Goal: Obtain resource: Obtain resource

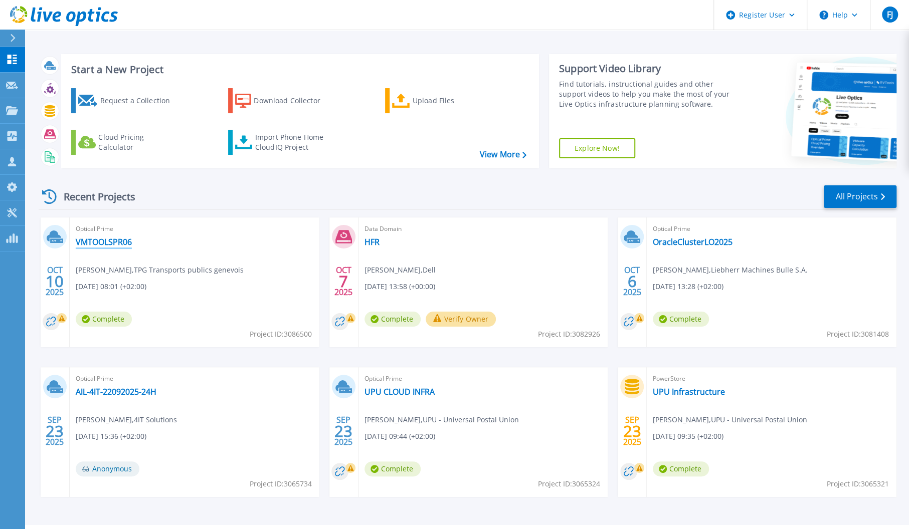
click at [101, 241] on link "VMTOOLSPR06" at bounding box center [104, 242] width 56 height 10
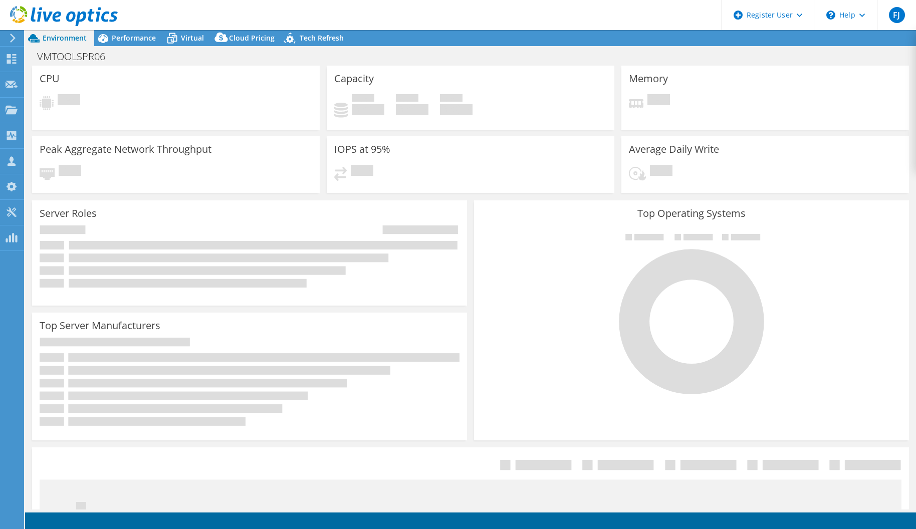
select select "EUFrankfurt"
select select "CHF"
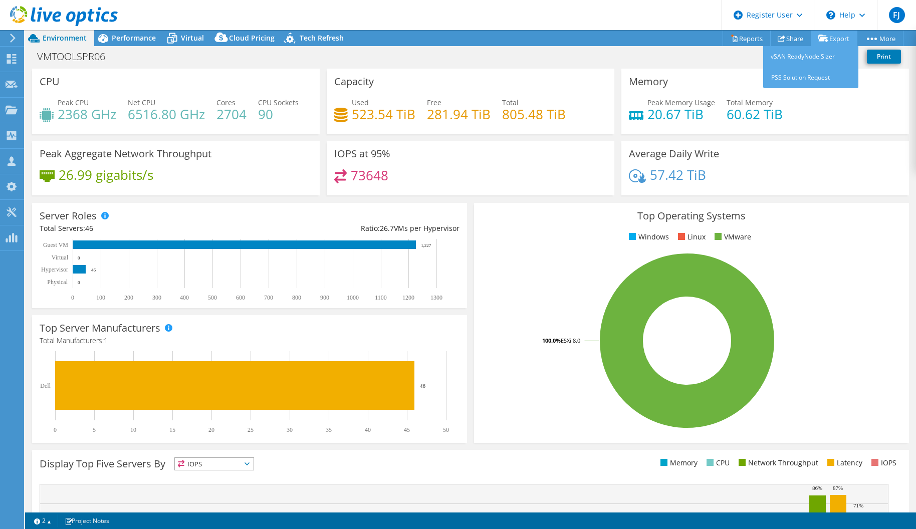
click at [831, 34] on link "Export" at bounding box center [834, 39] width 47 height 16
click at [830, 53] on link "vSAN ReadyNode Sizer" at bounding box center [810, 56] width 95 height 21
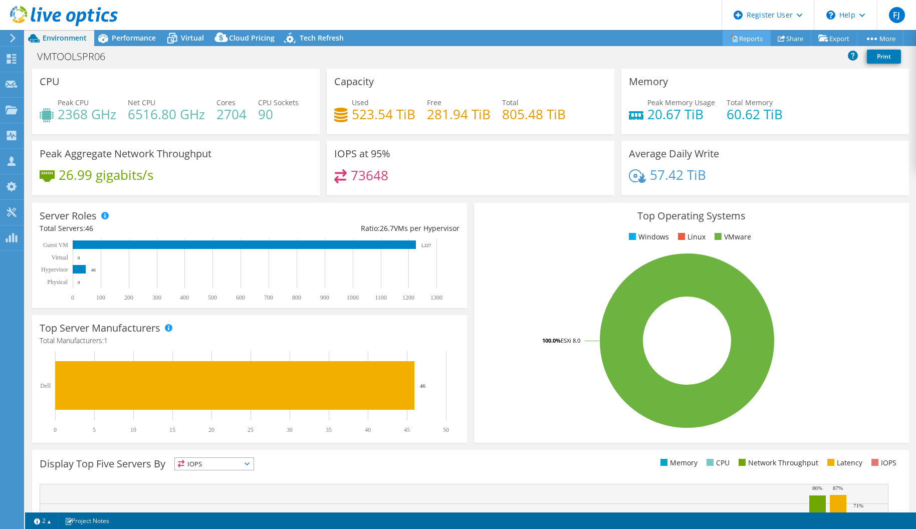
click at [734, 39] on link "Reports" at bounding box center [747, 39] width 48 height 16
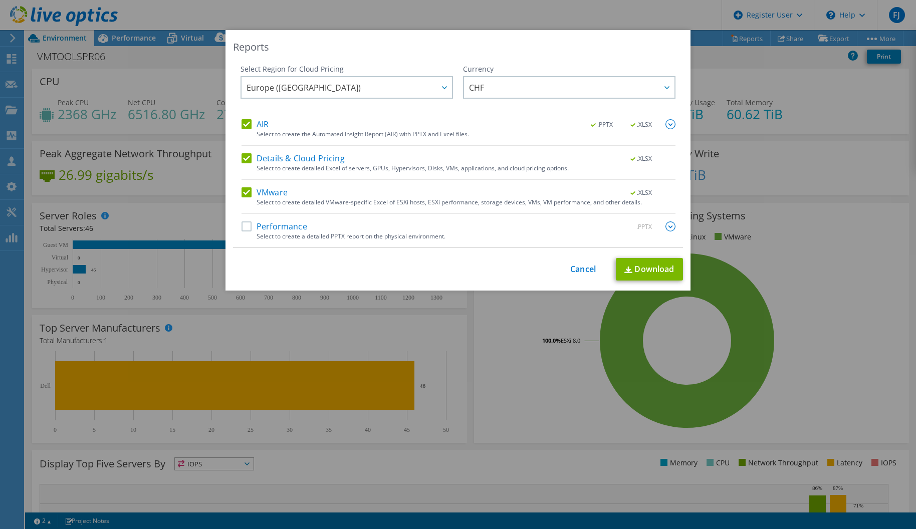
click at [243, 235] on div "Performance .PPTX Select to create a detailed PPTX report on the physical envir…" at bounding box center [459, 235] width 434 height 26
click at [666, 232] on div at bounding box center [671, 227] width 10 height 11
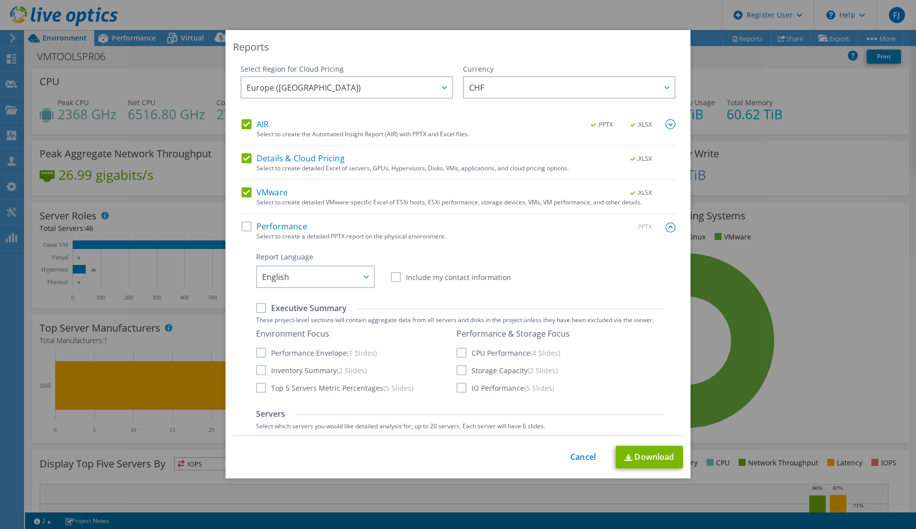
click at [263, 315] on div "Executive Summary These project-level sections will contain aggregate data from…" at bounding box center [460, 348] width 408 height 91
click at [260, 309] on label "Executive Summary" at bounding box center [301, 308] width 91 height 11
click at [0, 0] on input "Executive Summary" at bounding box center [0, 0] width 0 height 0
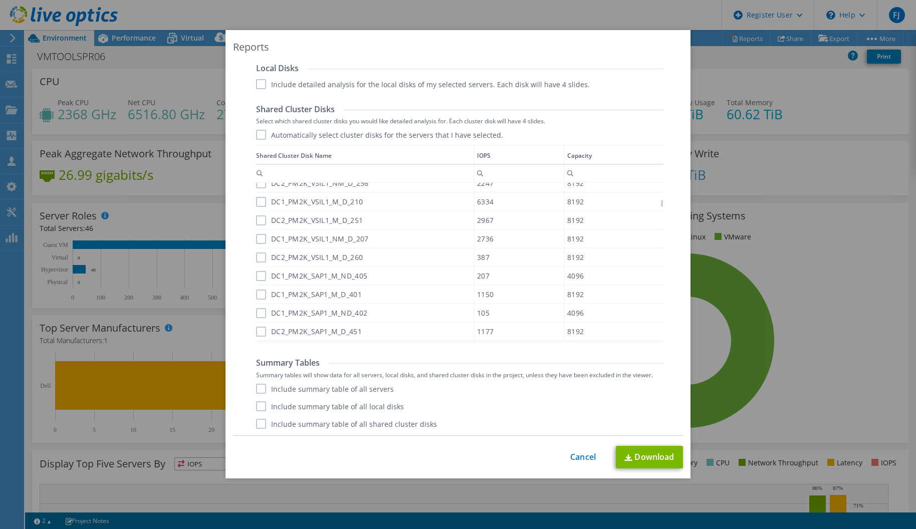
scroll to position [541, 0]
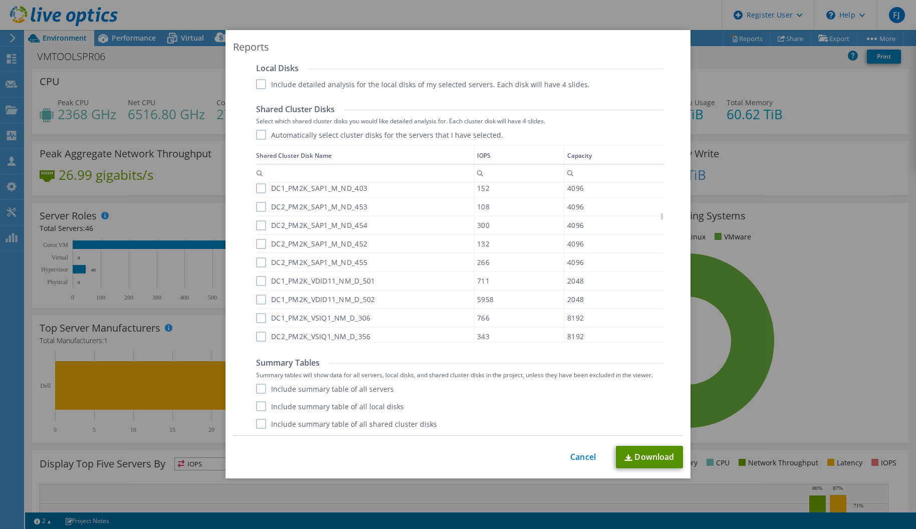
click at [661, 453] on link "Download" at bounding box center [649, 457] width 67 height 23
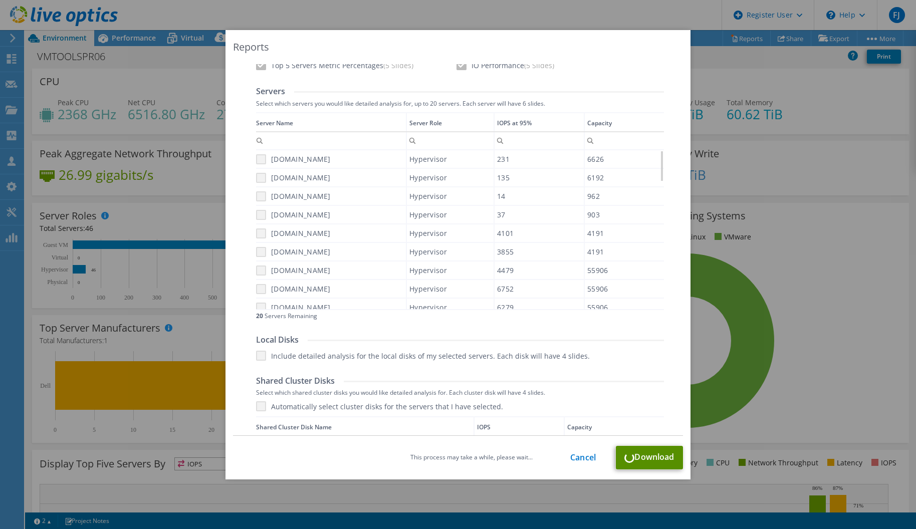
scroll to position [0, 0]
